Goal: Information Seeking & Learning: Learn about a topic

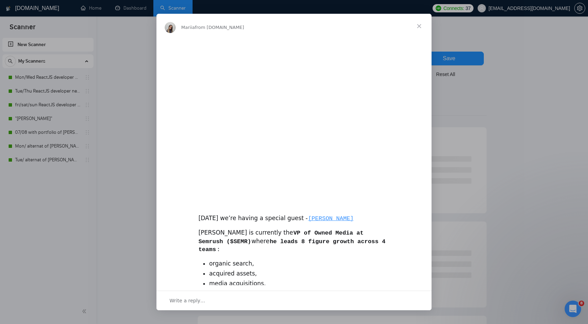
click at [219, 219] on div "[DATE] we’re having a special guest - [PERSON_NAME]" at bounding box center [293, 214] width 191 height 17
drag, startPoint x: 219, startPoint y: 219, endPoint x: 266, endPoint y: 220, distance: 46.8
click at [266, 220] on div "[DATE] we’re having a special guest - [PERSON_NAME]" at bounding box center [293, 214] width 191 height 17
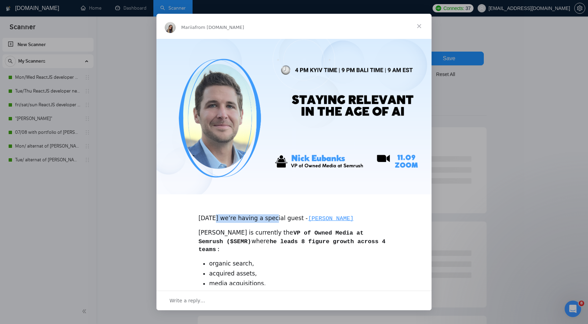
click at [266, 220] on div "[DATE] we’re having a special guest - [PERSON_NAME]" at bounding box center [293, 214] width 191 height 17
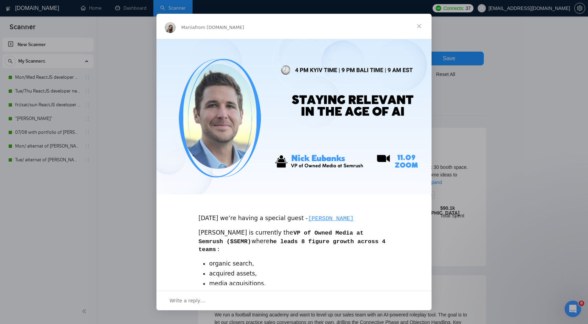
click at [420, 25] on span "Close" at bounding box center [419, 26] width 25 height 25
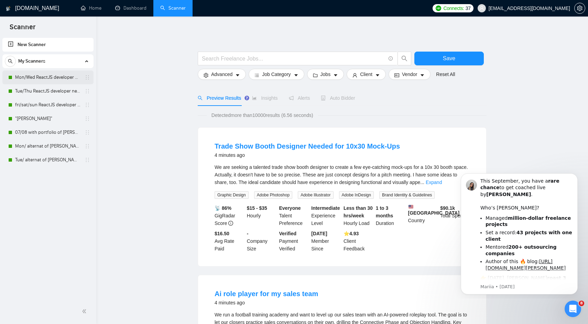
click at [58, 80] on link "Mon/Wed ReactJS developer new_setup" at bounding box center [47, 77] width 65 height 14
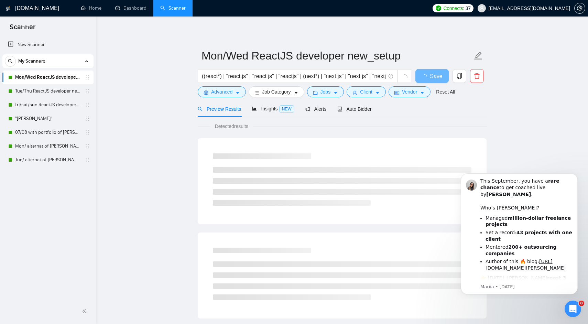
click at [564, 156] on main "Mon/Wed ReactJS developer new_setup ((react*) | "react.js" | "react js" | "reac…" at bounding box center [342, 313] width 470 height 573
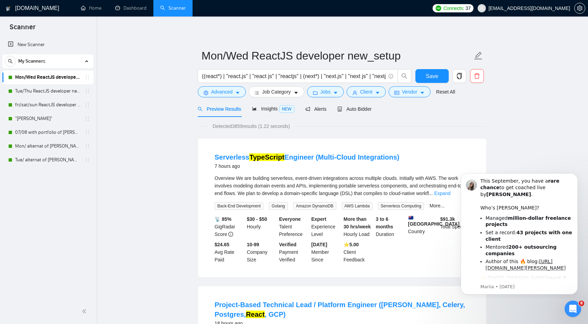
click at [571, 316] on html at bounding box center [571, 307] width 16 height 16
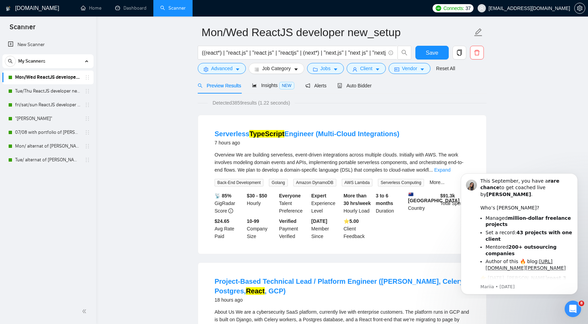
scroll to position [16, 0]
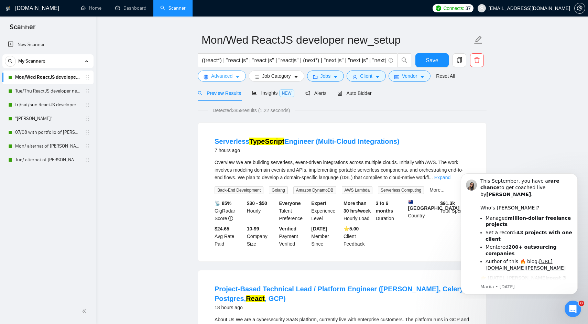
click at [224, 75] on span "Advanced" at bounding box center [221, 76] width 21 height 8
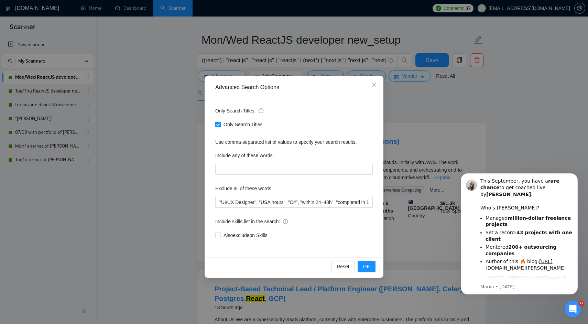
click at [224, 75] on div "Advanced Search Options Only Search Titles: Only Search Titles Use comma-separa…" at bounding box center [294, 162] width 588 height 324
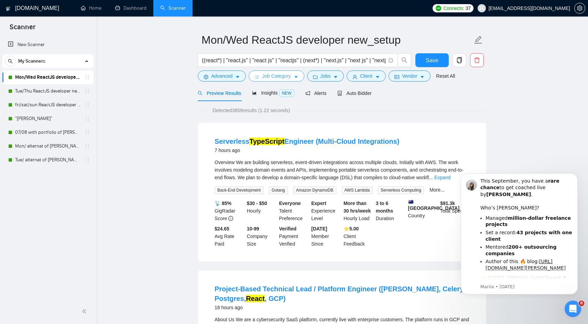
click at [255, 76] on icon "bars" at bounding box center [256, 77] width 5 height 5
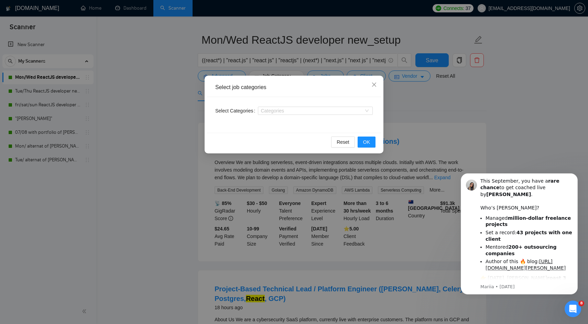
click at [291, 65] on div "Select job categories Select Categories Categories Reset OK" at bounding box center [294, 162] width 588 height 324
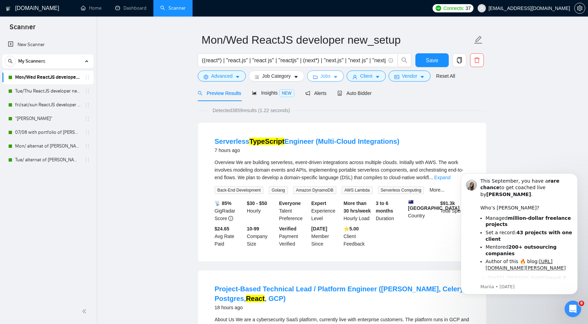
click at [324, 76] on span "Jobs" at bounding box center [325, 76] width 10 height 8
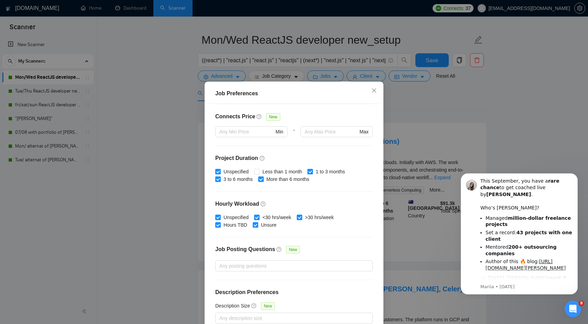
scroll to position [161, 0]
click at [416, 98] on div "Job Preferences Budget Project Type All Fixed Price Hourly Rate Fixed Price Bud…" at bounding box center [294, 162] width 588 height 324
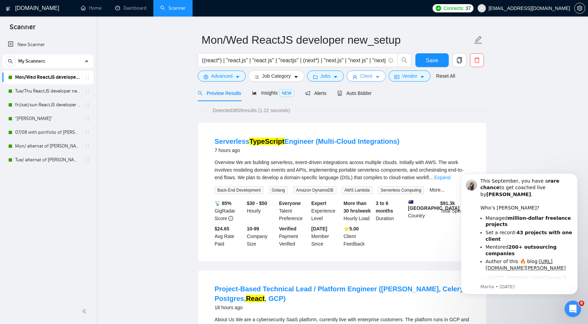
click at [372, 77] on span "Client" at bounding box center [366, 76] width 12 height 8
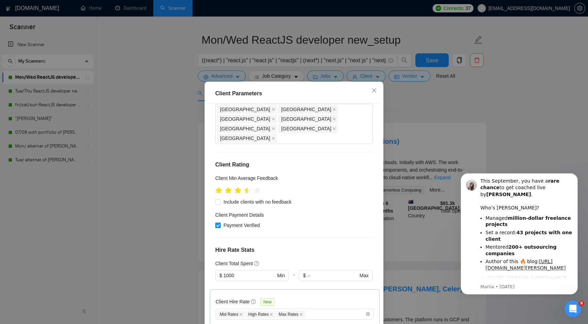
scroll to position [61, 0]
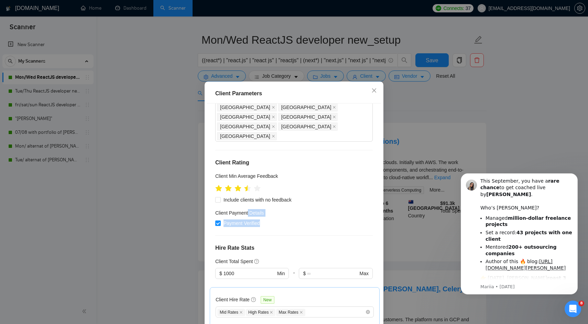
drag, startPoint x: 248, startPoint y: 193, endPoint x: 269, endPoint y: 213, distance: 28.7
click at [269, 213] on div "Client Location Include Client Countries Select Exclude Client Countries [GEOGR…" at bounding box center [294, 216] width 174 height 227
click at [265, 208] on div at bounding box center [265, 208] width 0 height 0
click at [247, 209] on h4 "Client Payment Details" at bounding box center [239, 213] width 49 height 8
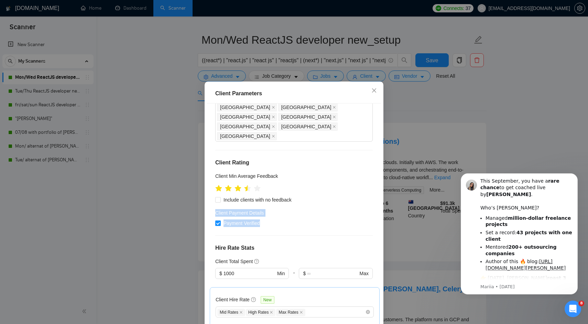
drag, startPoint x: 247, startPoint y: 194, endPoint x: 247, endPoint y: 207, distance: 13.1
click at [247, 209] on div "Client Payment Details Payment Verified" at bounding box center [293, 218] width 157 height 18
click at [262, 217] on div "Client Location Include Client Countries Select Exclude Client Countries [GEOGR…" at bounding box center [294, 216] width 174 height 227
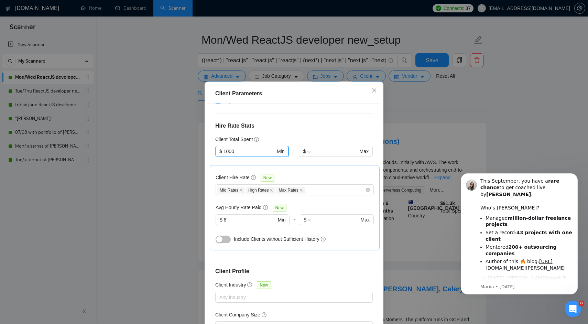
scroll to position [184, 0]
click at [259, 215] on input "8" at bounding box center [250, 219] width 52 height 8
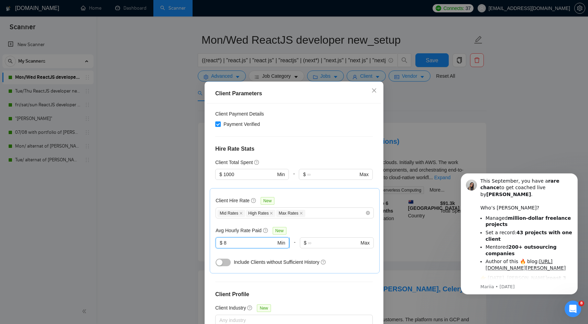
scroll to position [158, 0]
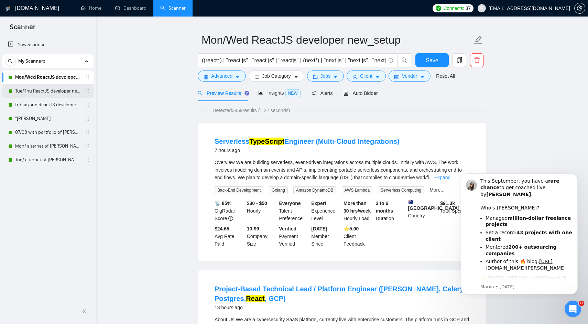
click at [51, 89] on link "Tue/Thu ReactJS developer new_setup" at bounding box center [47, 91] width 65 height 14
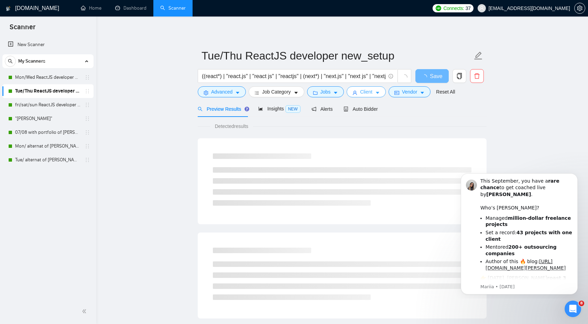
click at [364, 92] on span "Client" at bounding box center [366, 92] width 12 height 8
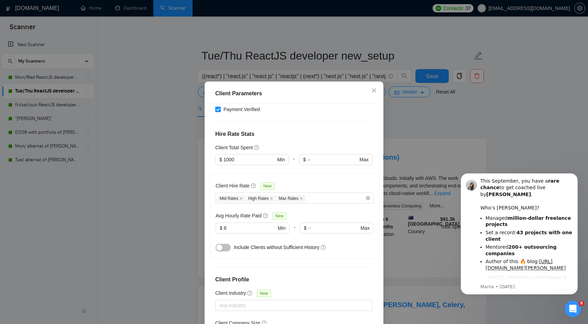
scroll to position [178, 0]
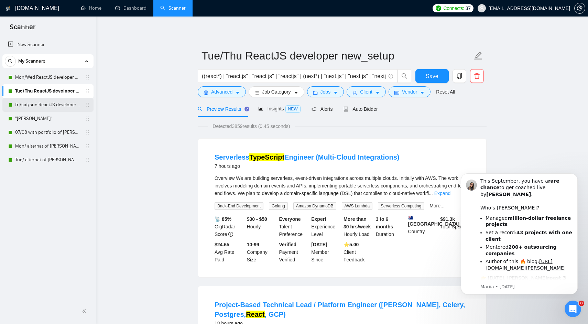
click at [57, 107] on link "fri/sat/sun ReactJS developer new_setup" at bounding box center [47, 105] width 65 height 14
click at [364, 108] on span "Auto Bidder" at bounding box center [360, 108] width 34 height 5
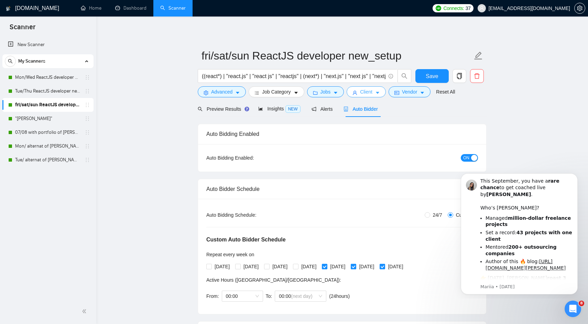
click at [372, 93] on span "Client" at bounding box center [366, 92] width 12 height 8
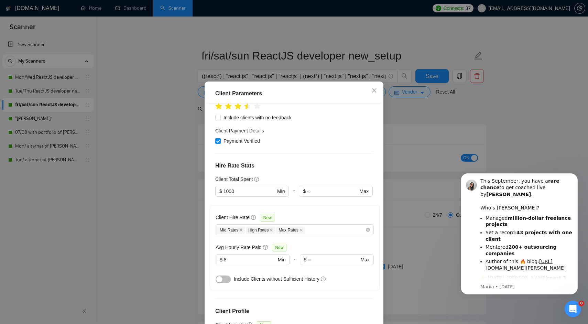
scroll to position [117, 0]
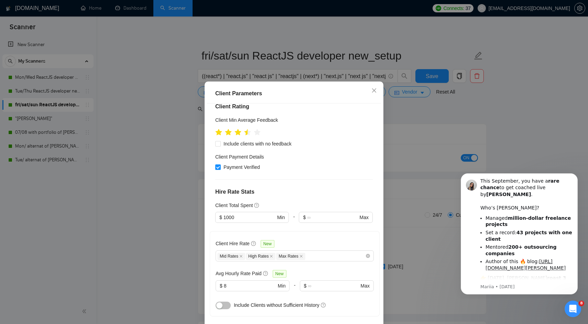
click at [251, 93] on div "Client Parameters" at bounding box center [293, 93] width 157 height 8
copy div "Client Parameters"
drag, startPoint x: 251, startPoint y: 93, endPoint x: 224, endPoint y: 93, distance: 26.1
click at [225, 93] on div "Client Parameters" at bounding box center [293, 93] width 157 height 8
